Goal: Task Accomplishment & Management: Use online tool/utility

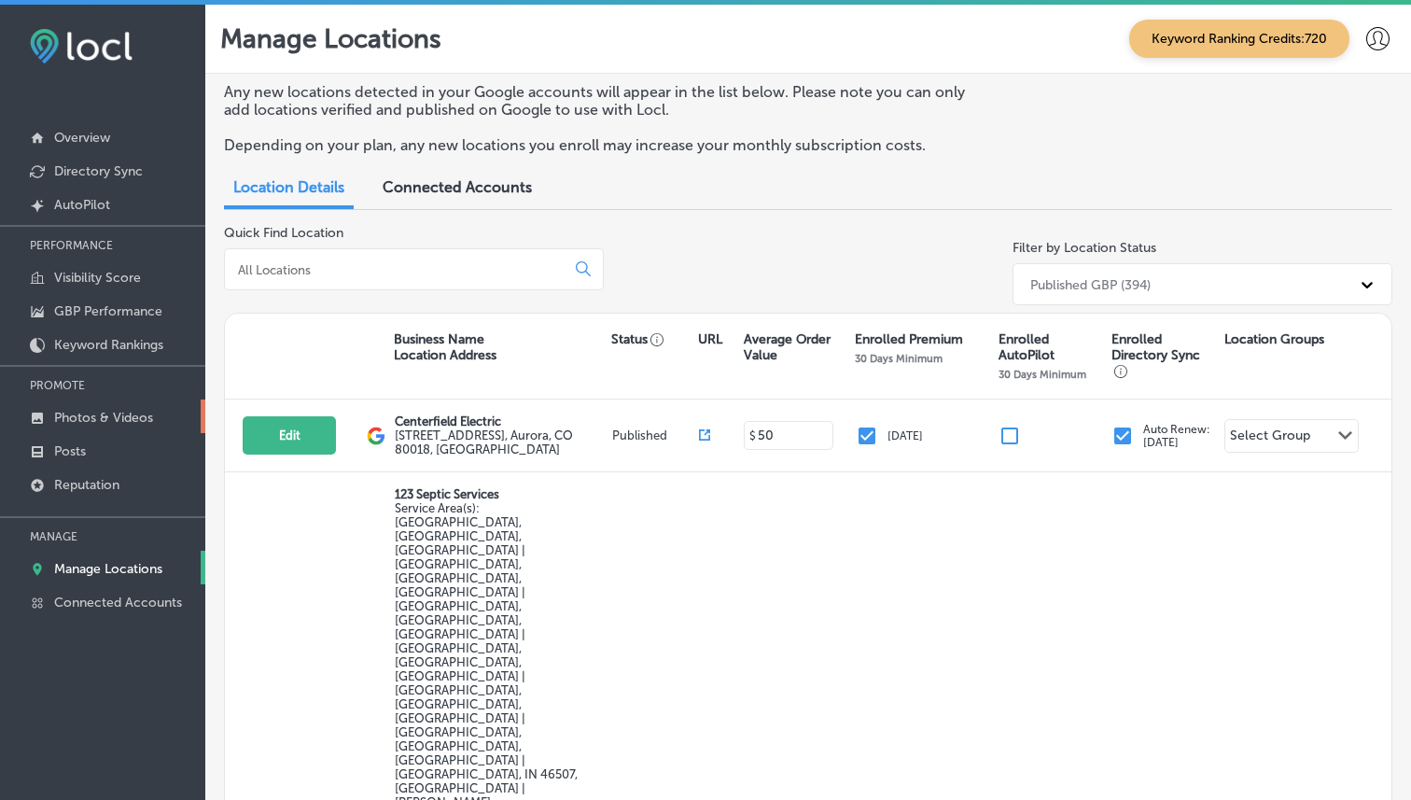
click at [106, 427] on link "Photos & Videos" at bounding box center [102, 416] width 205 height 34
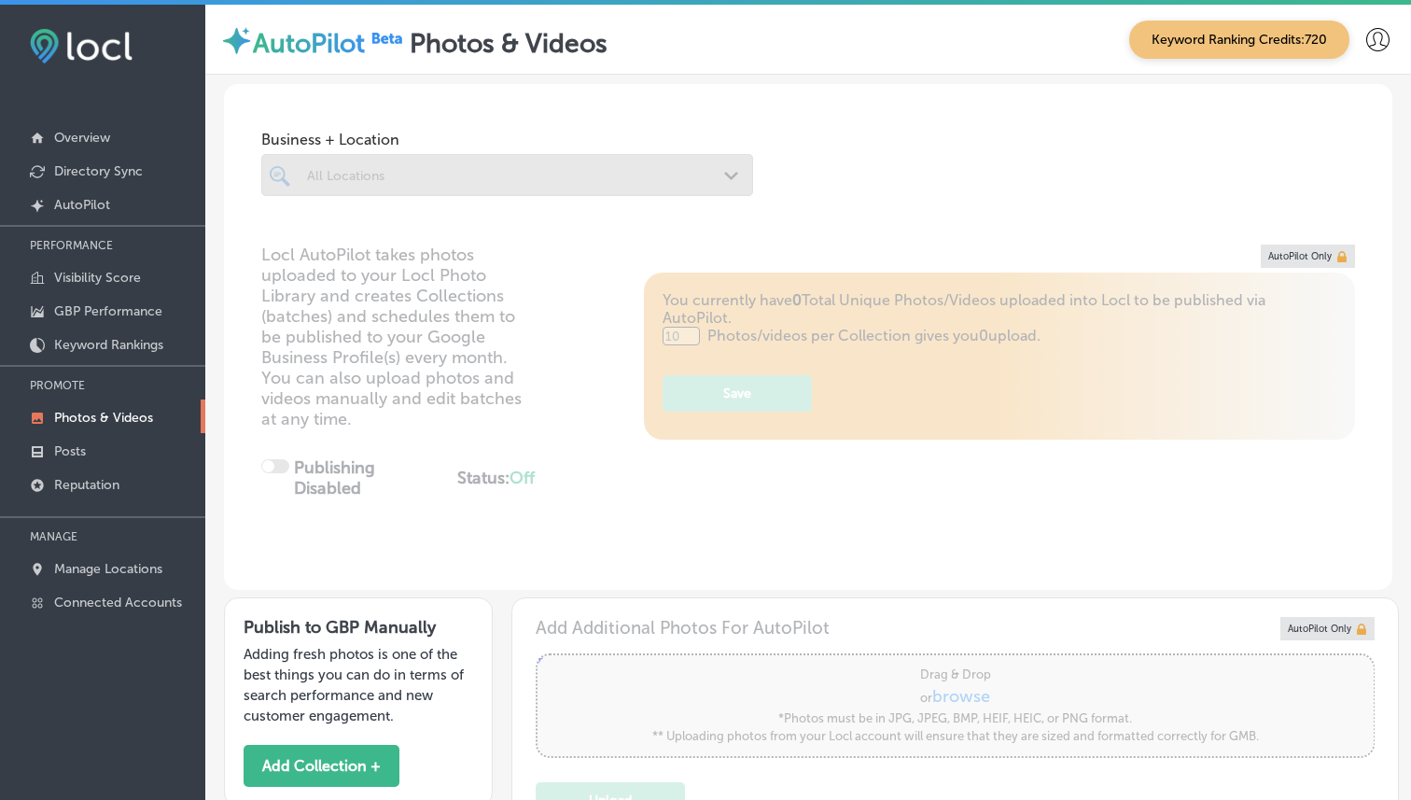
scroll to position [5, 0]
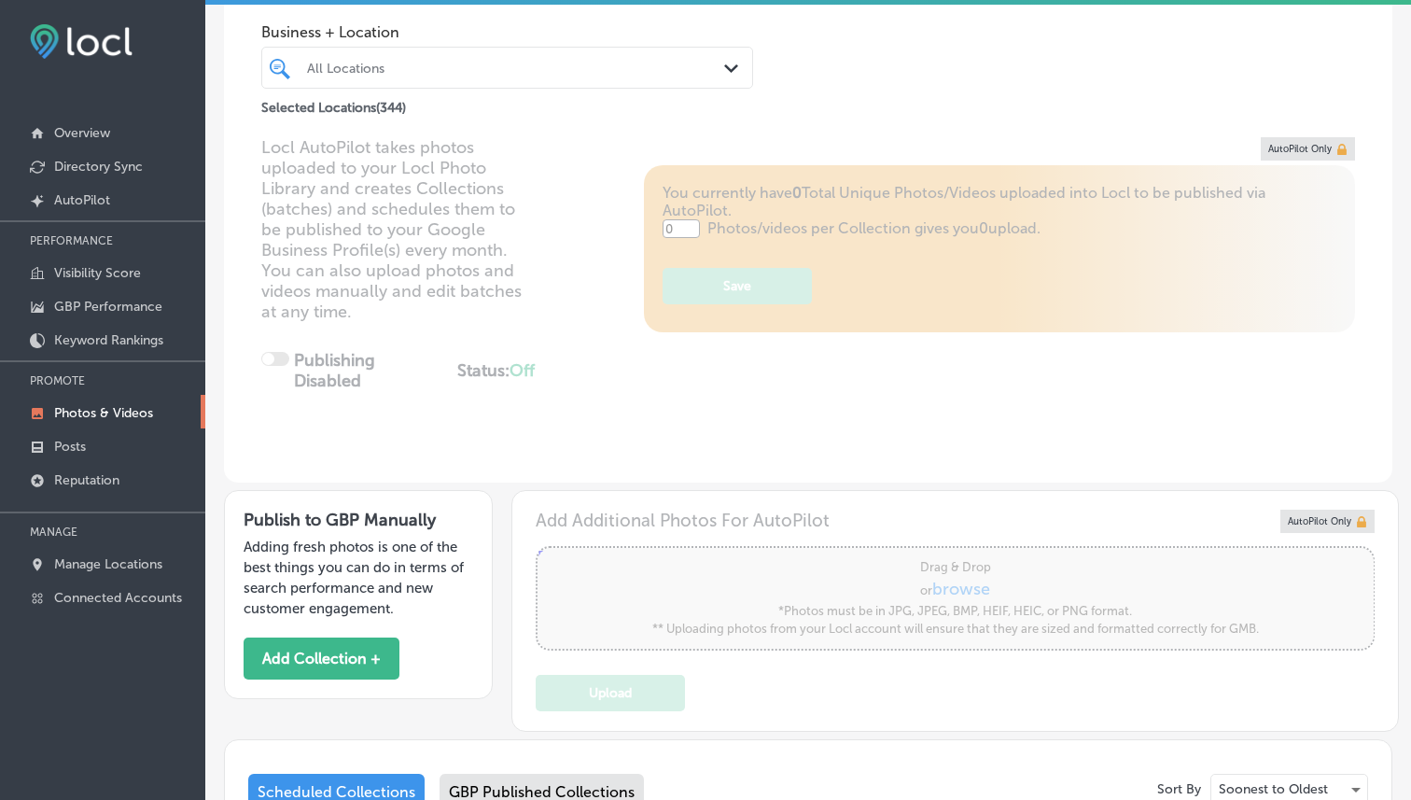
type input "5"
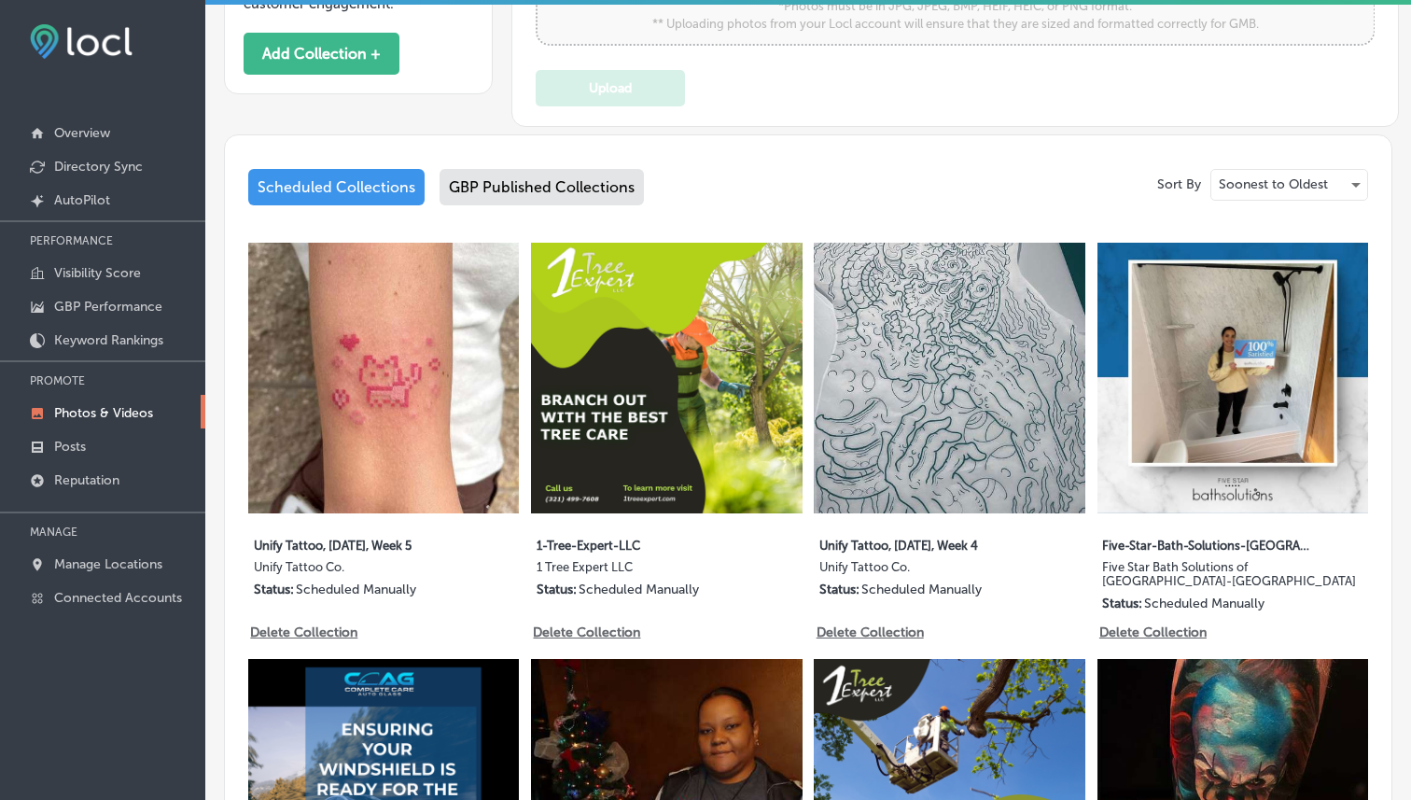
scroll to position [718, 0]
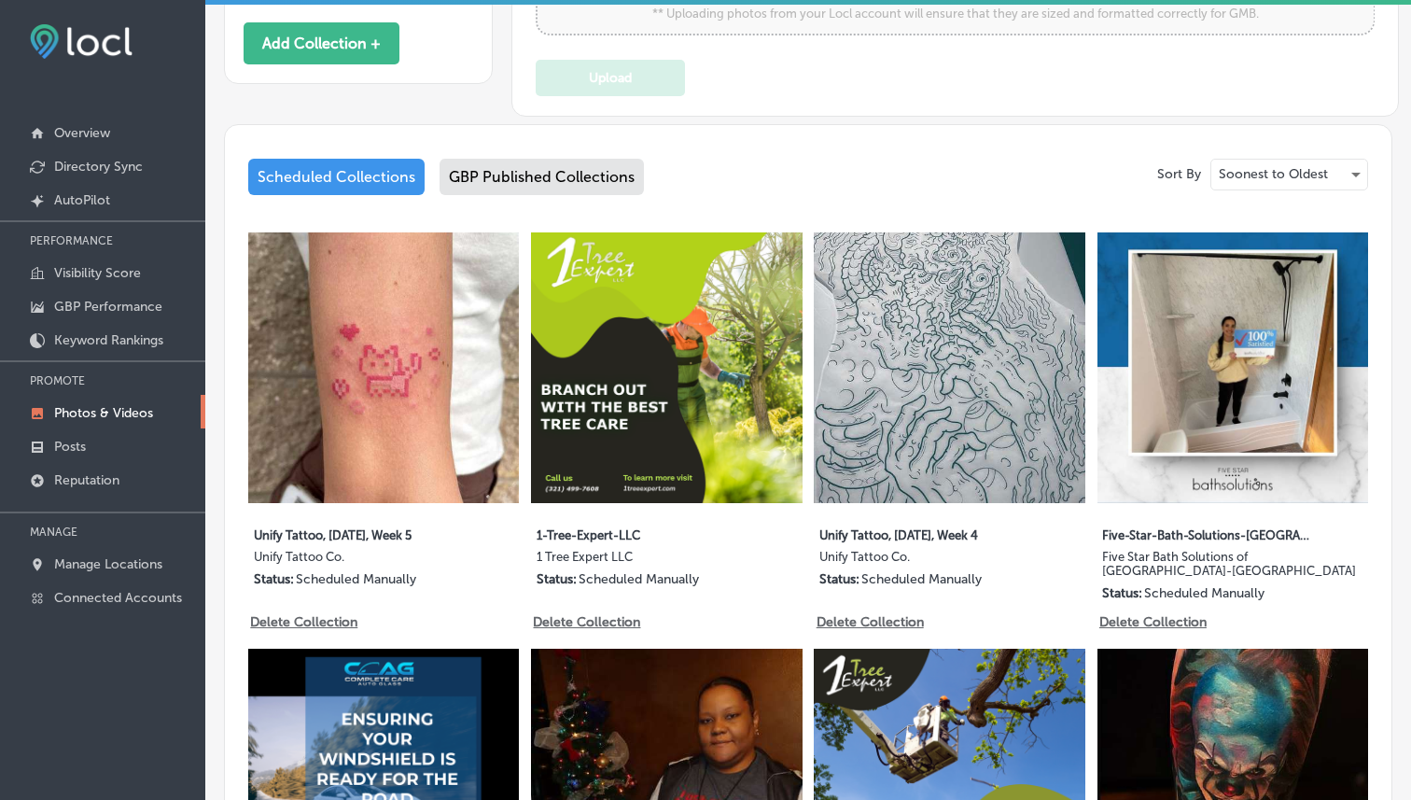
click at [567, 166] on div "GBP Published Collections" at bounding box center [542, 177] width 204 height 36
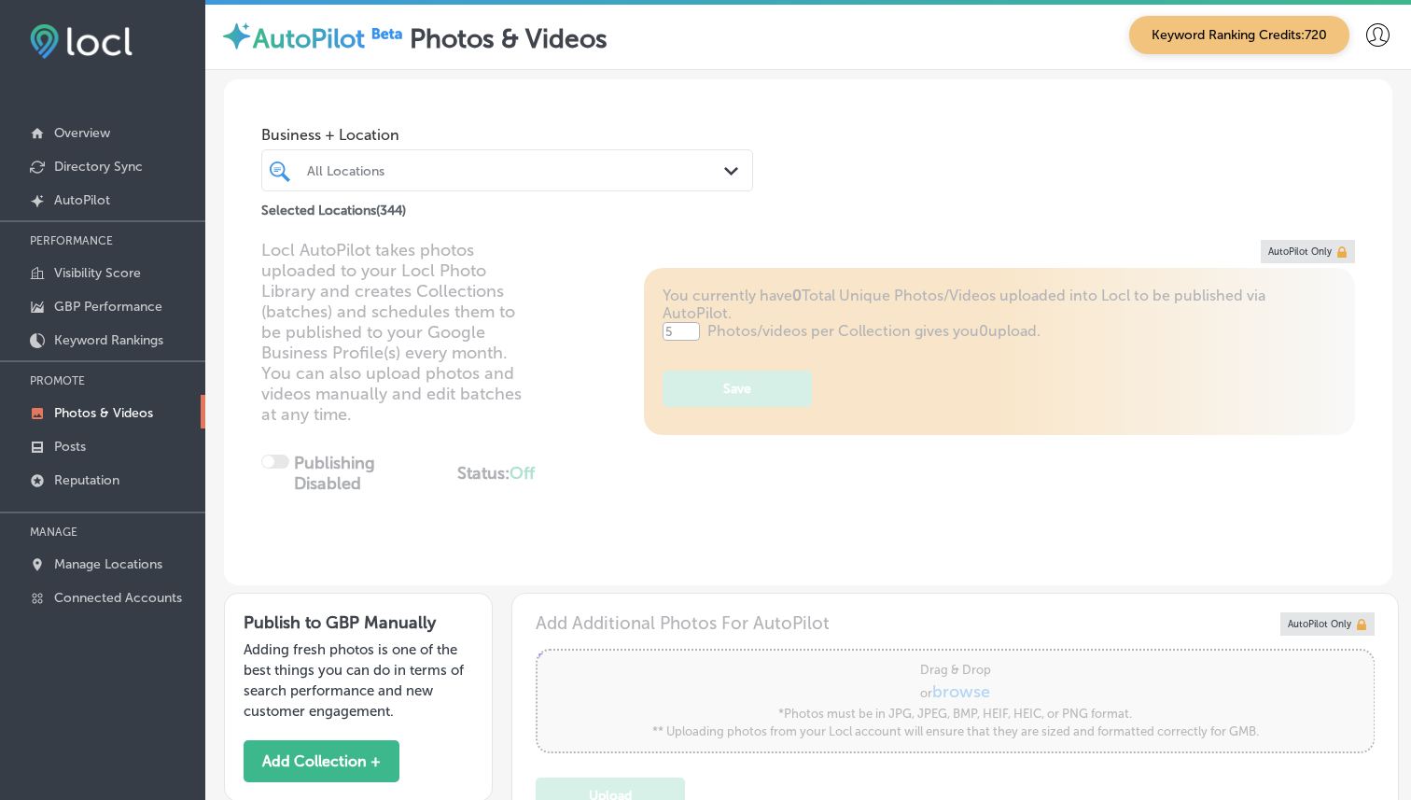
click at [547, 161] on div at bounding box center [487, 170] width 364 height 25
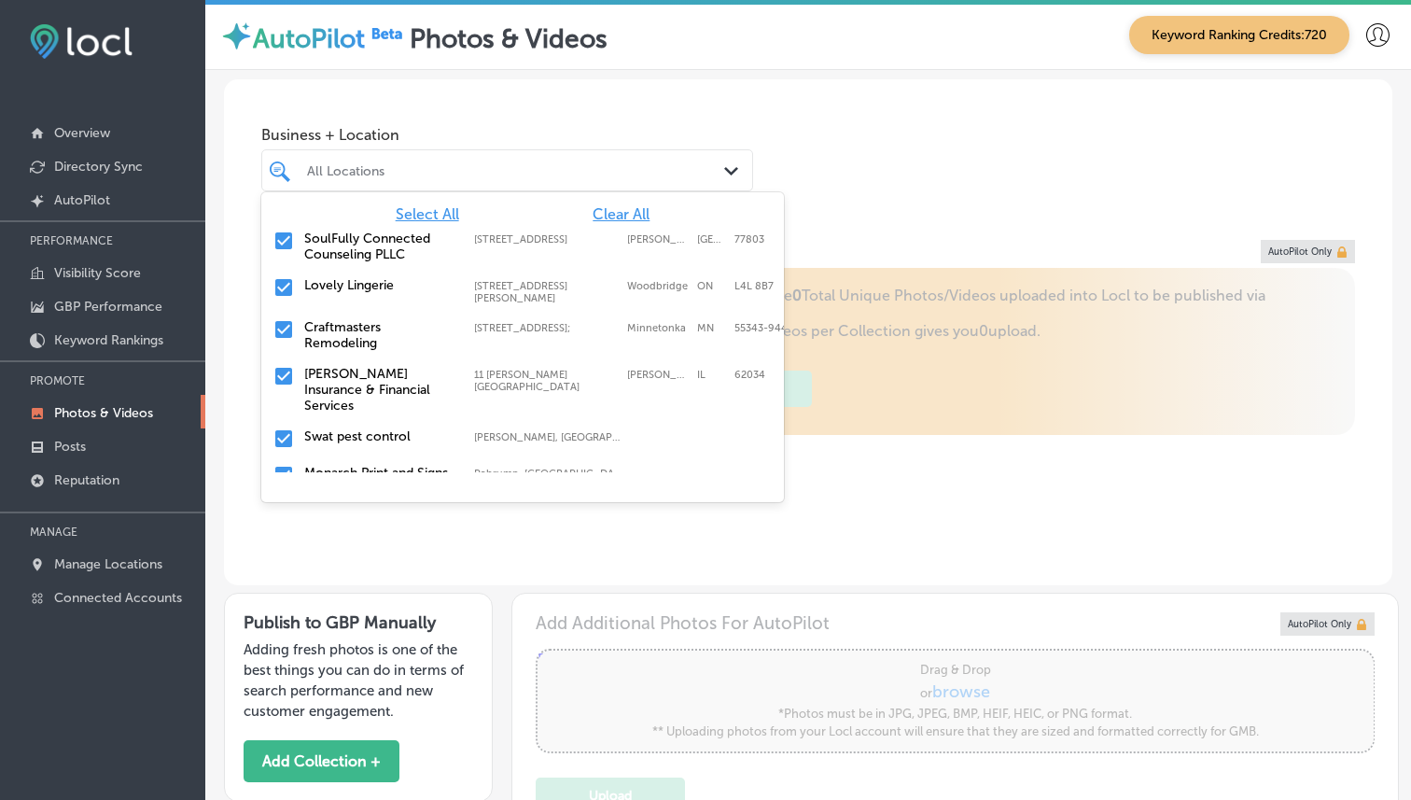
click at [621, 216] on span "Clear All" at bounding box center [621, 214] width 57 height 18
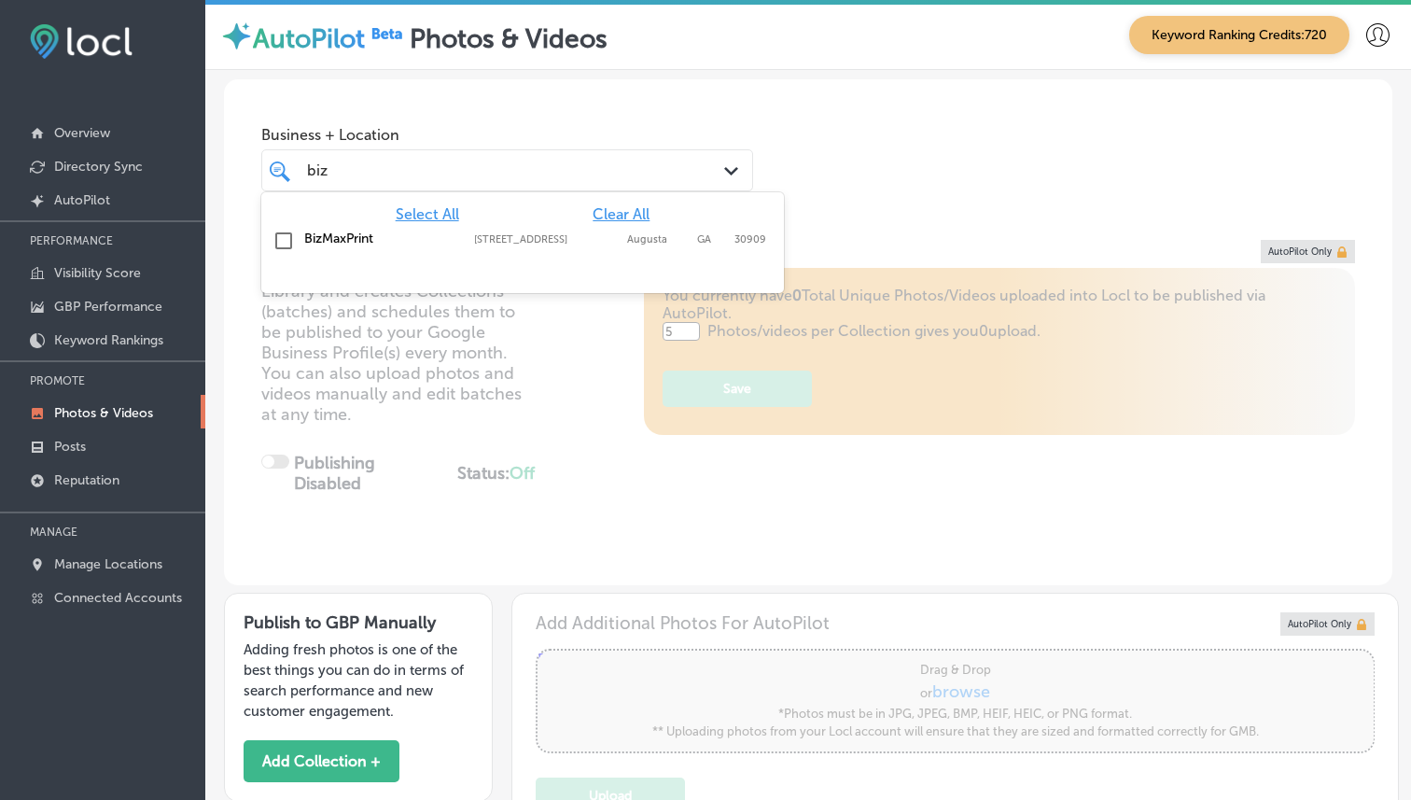
click at [486, 251] on div "BizMaxPrint [STREET_ADDRESS][GEOGRAPHIC_DATA][STREET_ADDRESS]" at bounding box center [523, 241] width 508 height 29
type input "biz"
click at [815, 159] on div "Business + Location option [STREET_ADDRESS]. option [STREET_ADDRESS]. 2 results…" at bounding box center [808, 150] width 1169 height 142
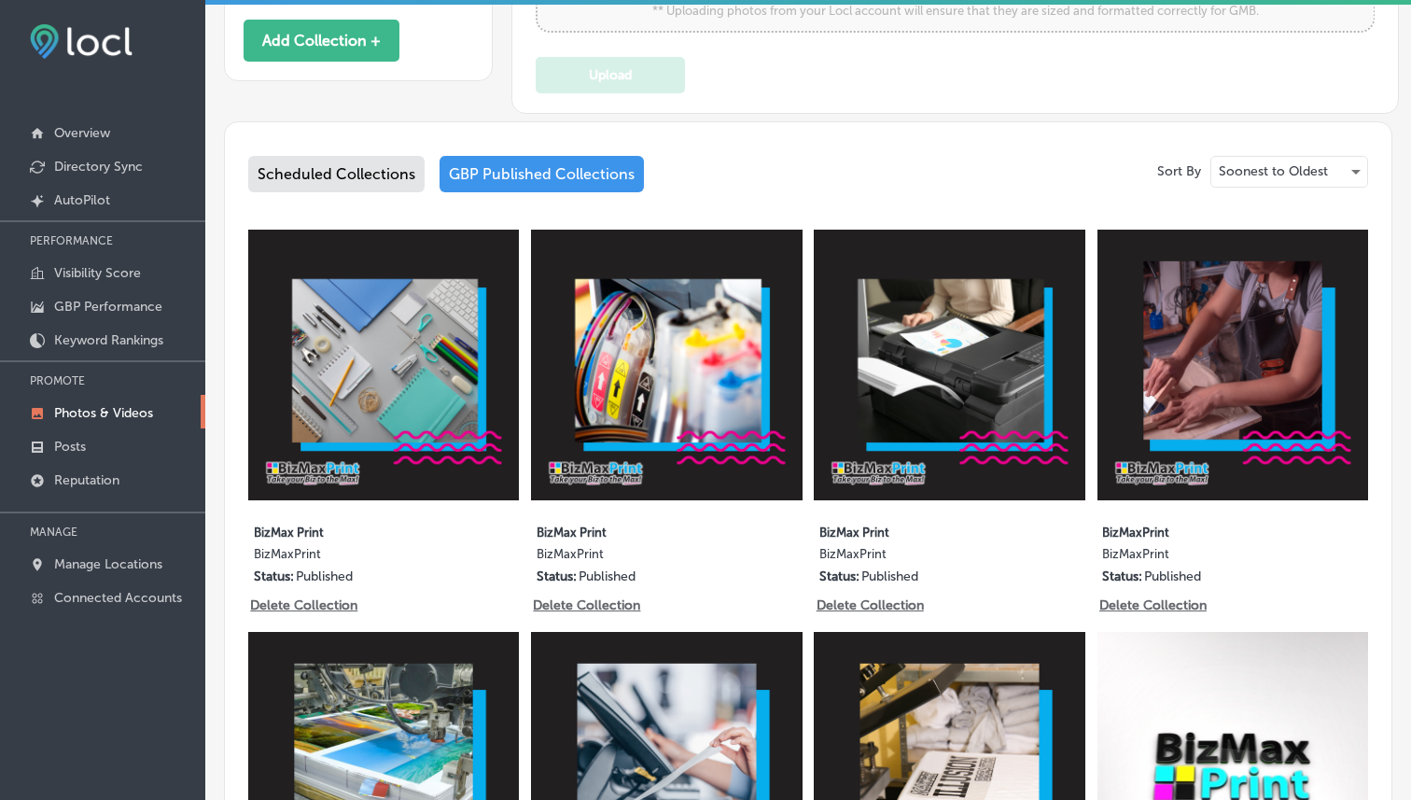
scroll to position [755, 0]
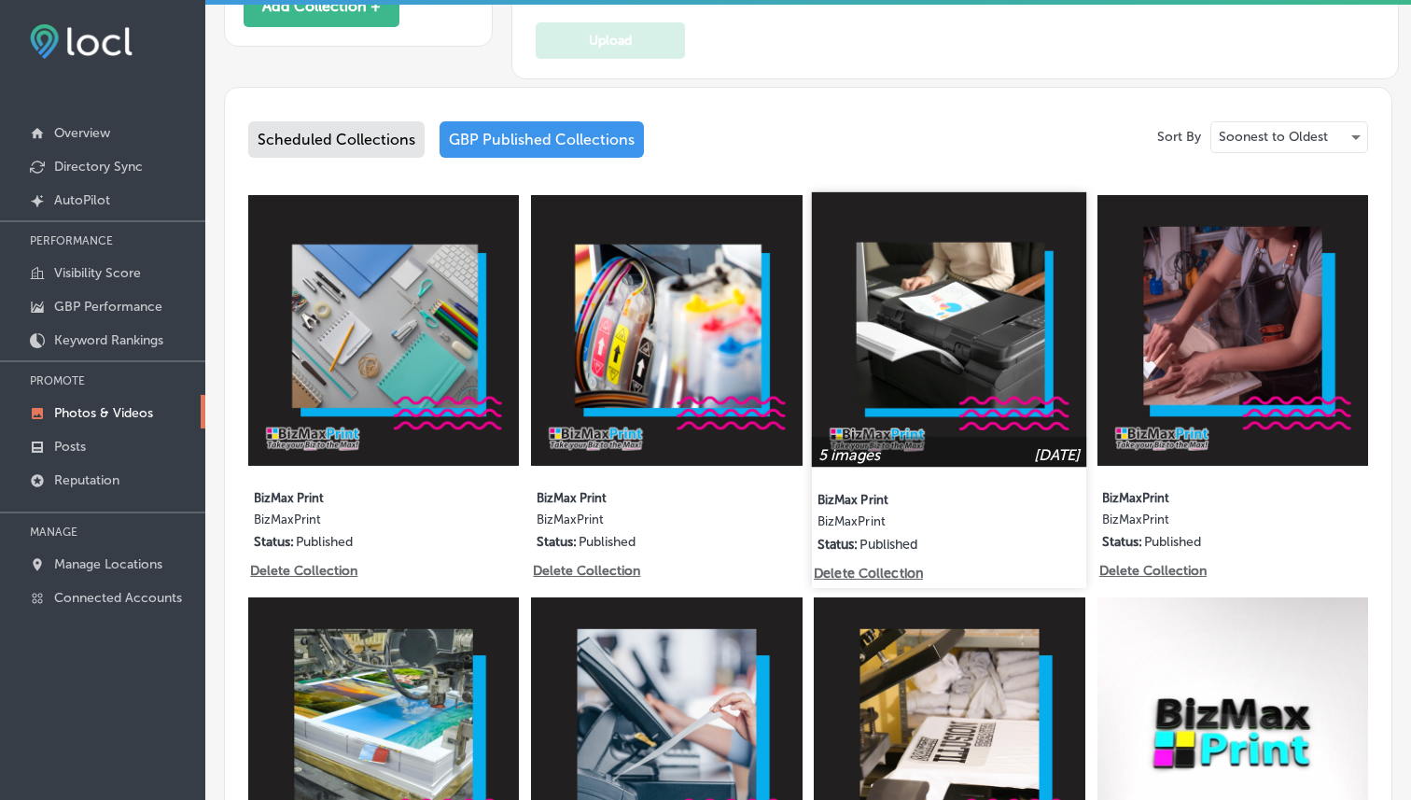
click at [813, 389] on img at bounding box center [949, 329] width 275 height 275
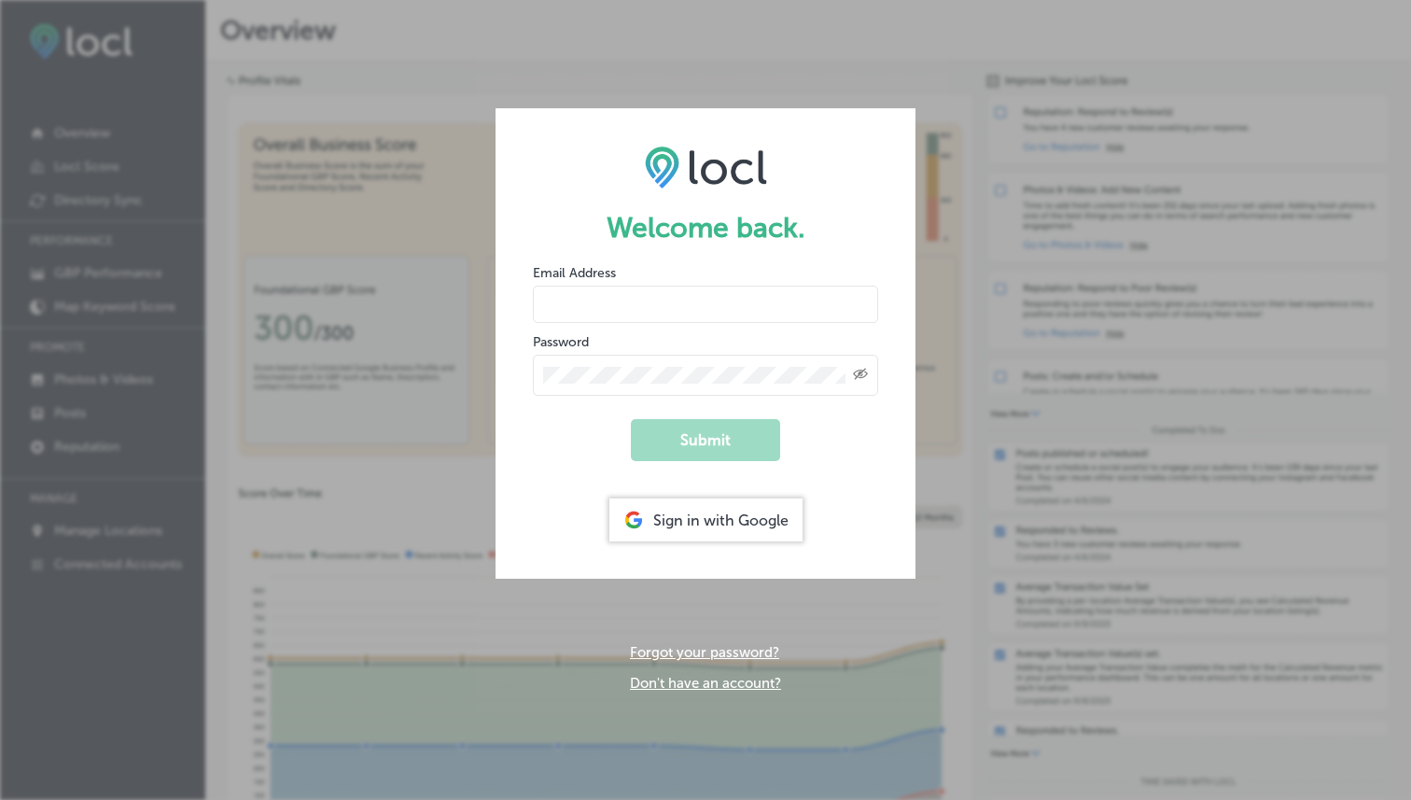
click at [652, 513] on div "Sign in with Google" at bounding box center [705, 519] width 193 height 43
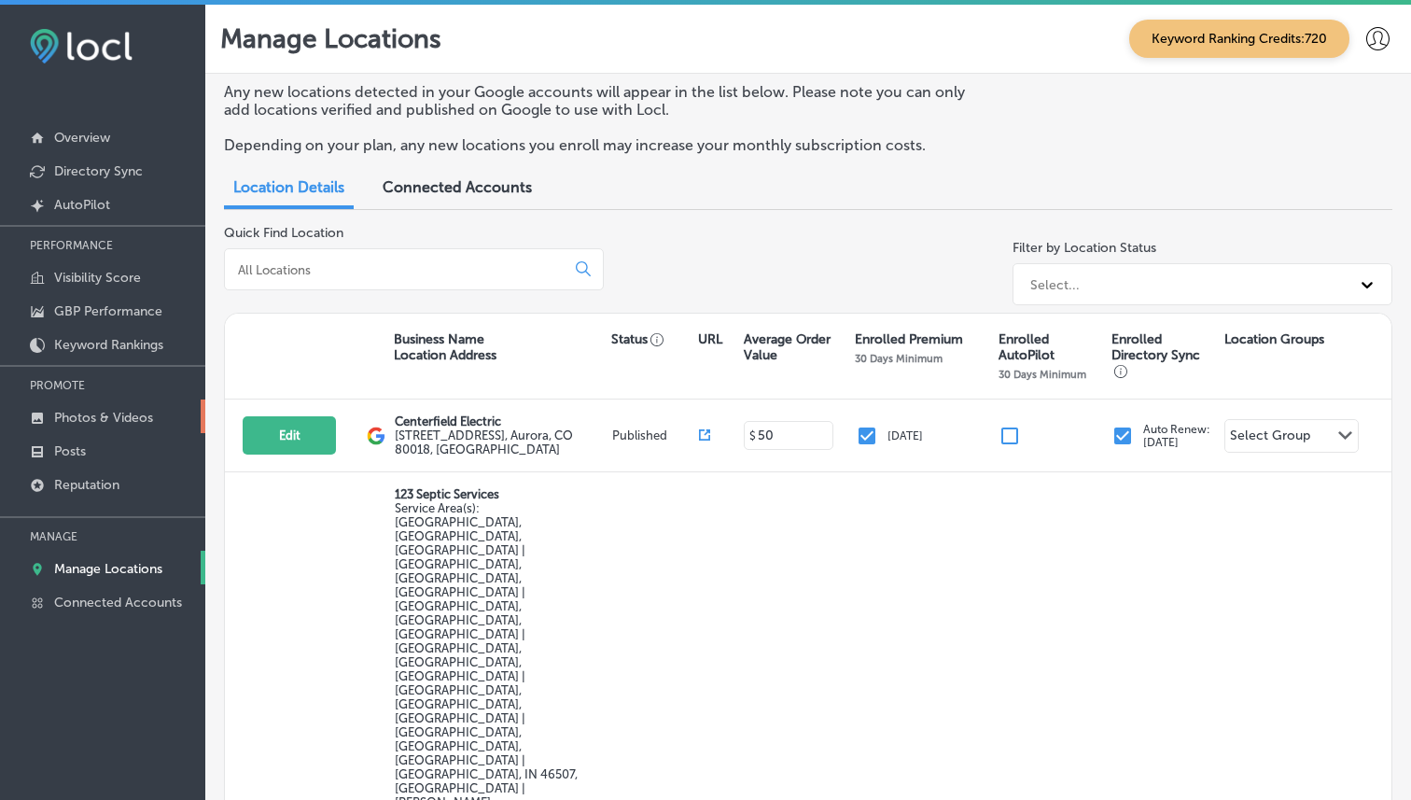
click at [133, 413] on p "Photos & Videos" at bounding box center [103, 418] width 99 height 16
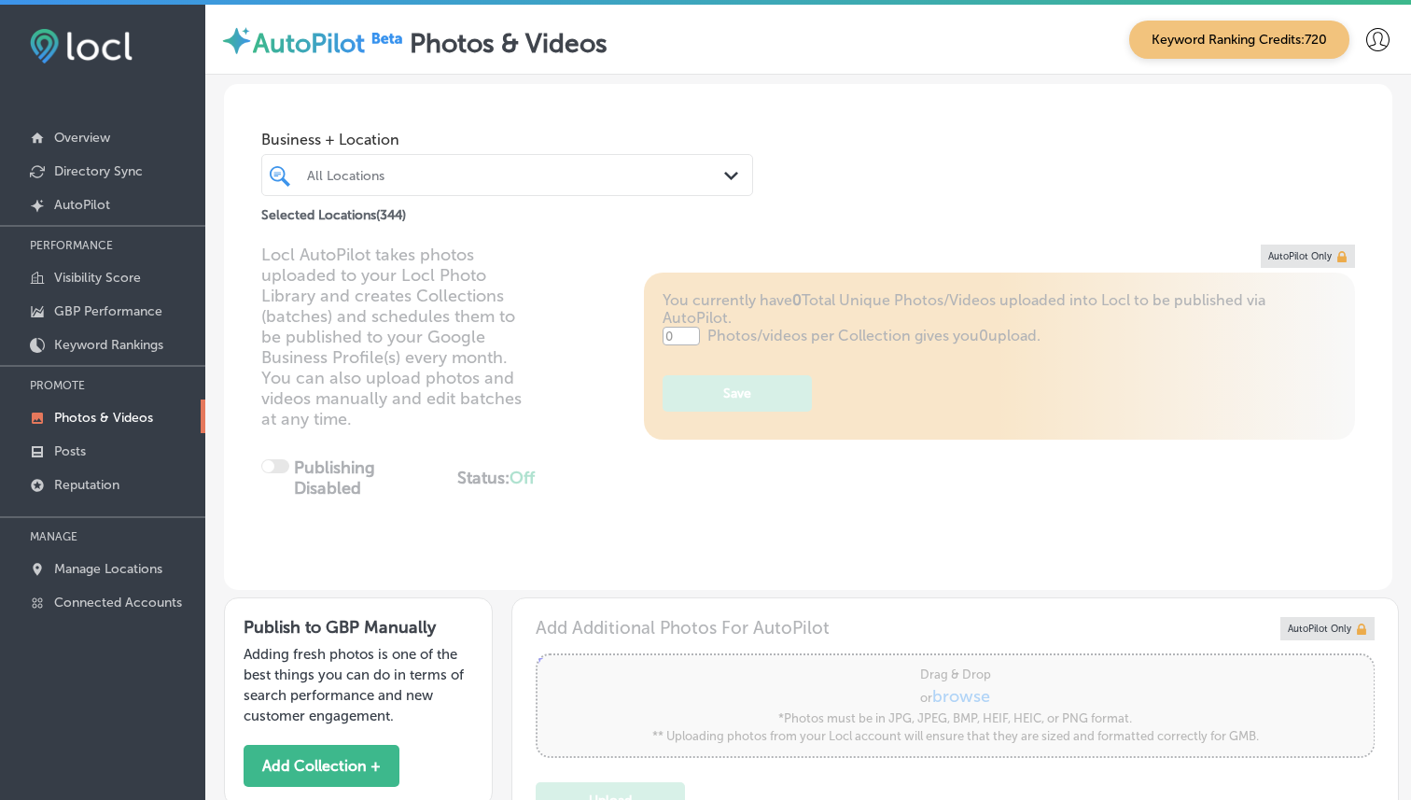
type input "5"
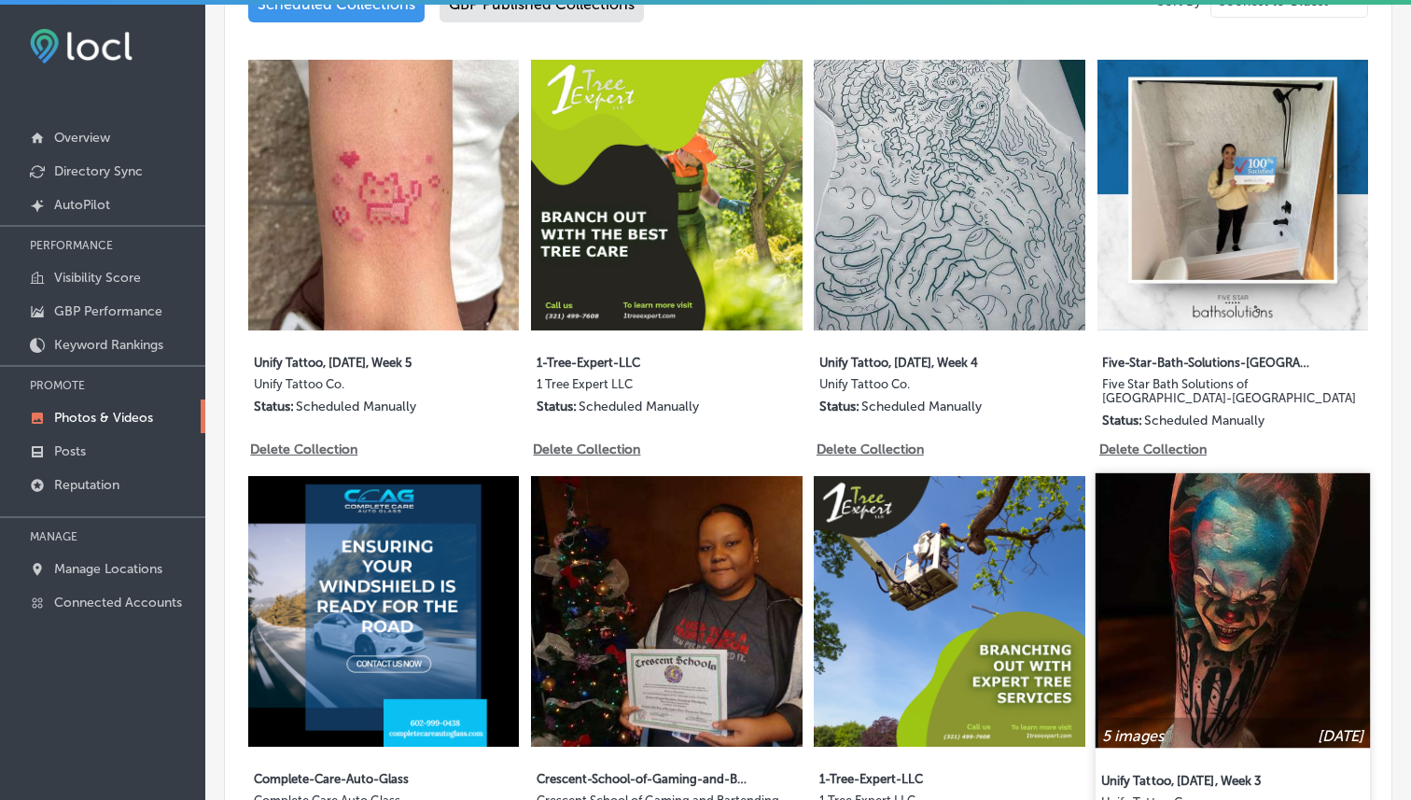
scroll to position [952, 0]
